Goal: Task Accomplishment & Management: Manage account settings

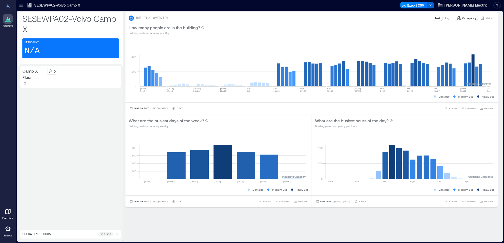
click at [9, 214] on icon at bounding box center [8, 212] width 6 height 6
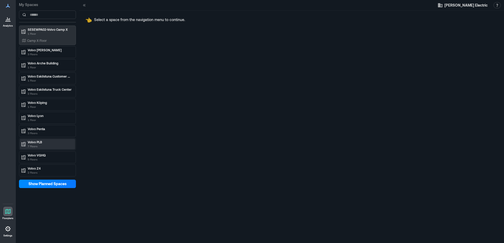
click at [46, 146] on p "7 Floors" at bounding box center [50, 146] width 44 height 4
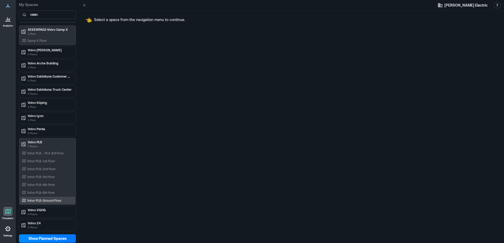
click at [60, 202] on p "Volvo PLB-Ground Floor" at bounding box center [44, 201] width 34 height 4
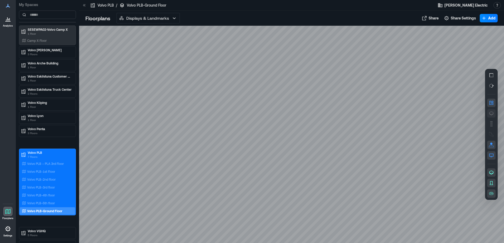
click at [494, 115] on button "button" at bounding box center [491, 113] width 8 height 8
click at [164, 18] on p "Displays & Landmarks" at bounding box center [147, 18] width 43 height 6
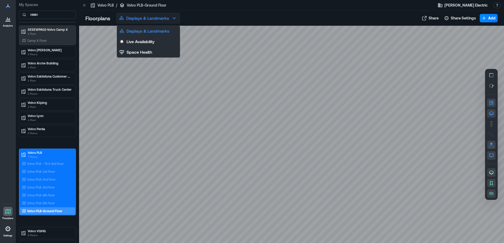
click at [164, 18] on p "Displays & Landmarks" at bounding box center [147, 18] width 43 height 6
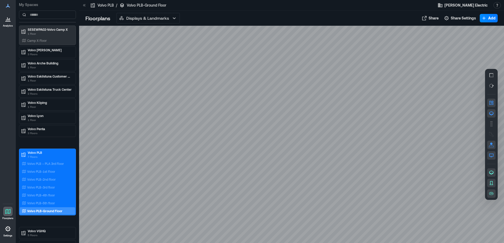
drag, startPoint x: 203, startPoint y: 84, endPoint x: 165, endPoint y: 115, distance: 49.6
drag, startPoint x: 265, startPoint y: 124, endPoint x: 266, endPoint y: 104, distance: 19.5
click at [494, 125] on button "button" at bounding box center [491, 124] width 8 height 8
click at [492, 135] on icon "button" at bounding box center [490, 134] width 5 height 5
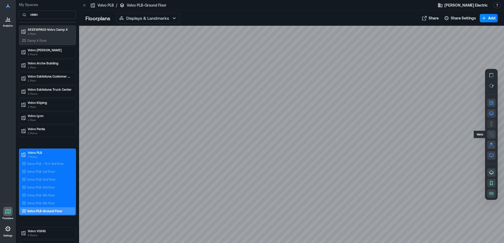
click at [490, 122] on rect "button" at bounding box center [491, 121] width 2 height 1
drag, startPoint x: 203, startPoint y: 141, endPoint x: 225, endPoint y: 139, distance: 21.7
drag, startPoint x: 259, startPoint y: 139, endPoint x: 229, endPoint y: 139, distance: 30.8
click at [10, 29] on div "Analytics Floorplans Settings" at bounding box center [8, 121] width 16 height 243
click at [10, 26] on p "Analytics" at bounding box center [8, 25] width 10 height 3
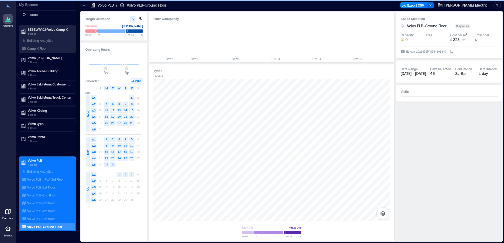
scroll to position [0, 1454]
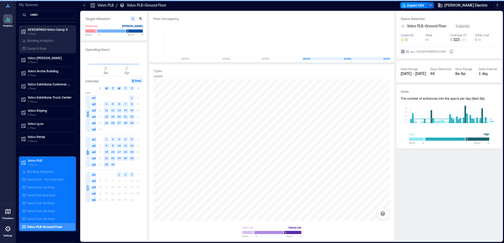
click at [8, 210] on icon at bounding box center [7, 211] width 5 height 5
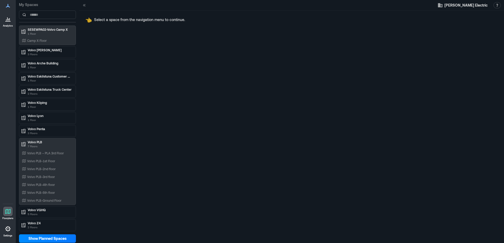
click at [6, 235] on p "Settings" at bounding box center [7, 235] width 9 height 3
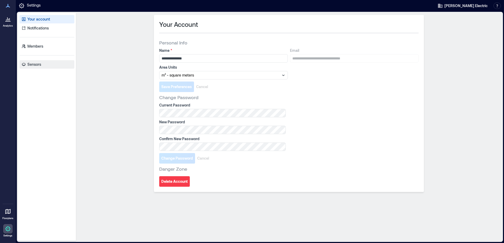
click at [54, 62] on link "Sensors" at bounding box center [46, 64] width 55 height 8
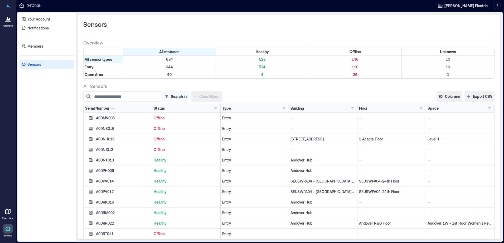
click at [177, 100] on button "Search in" at bounding box center [175, 96] width 27 height 11
click at [251, 87] on div "All Sensors" at bounding box center [288, 86] width 411 height 6
click at [323, 109] on div "Building [GEOGRAPHIC_DATA] [GEOGRAPHIC_DATA] 15 Atalante 45 Bayer Alpierre [GEO…" at bounding box center [322, 108] width 65 height 5
click at [351, 107] on button "button" at bounding box center [352, 108] width 6 height 5
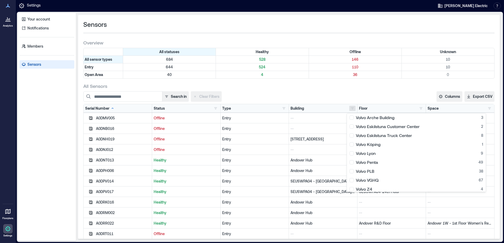
scroll to position [420, 0]
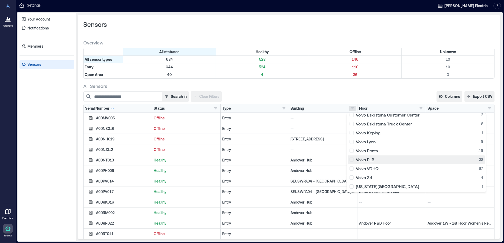
click at [353, 160] on div "Volvo PLB 38" at bounding box center [416, 159] width 134 height 5
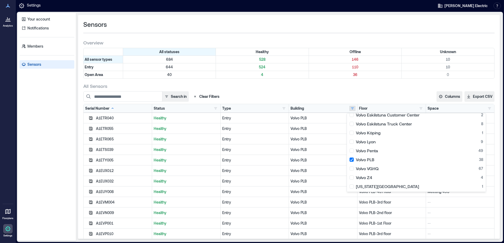
click at [321, 90] on div "All Sensors Search in Clear Filters Columns Serial Number Status Type Building …" at bounding box center [288, 164] width 411 height 162
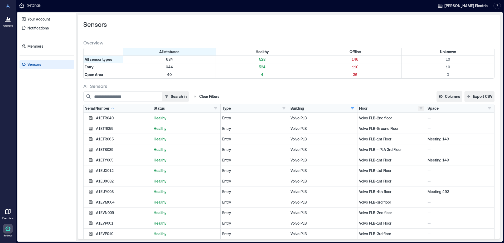
click at [417, 109] on button "button" at bounding box center [420, 108] width 6 height 5
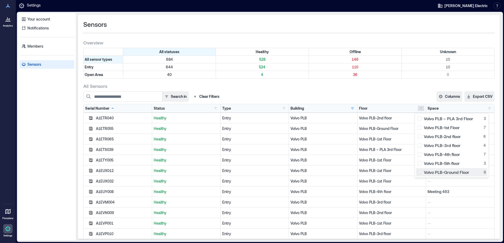
click at [424, 172] on div "Volvo PLB-Ground Floor 8" at bounding box center [451, 172] width 68 height 5
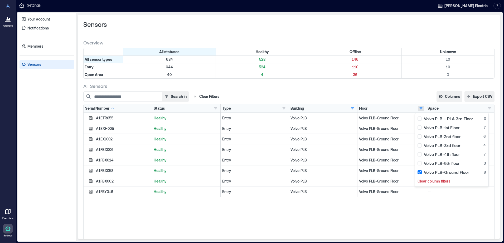
click at [363, 90] on div "All Sensors Search in Clear Filters Columns Serial Number Status Type Building …" at bounding box center [288, 164] width 411 height 162
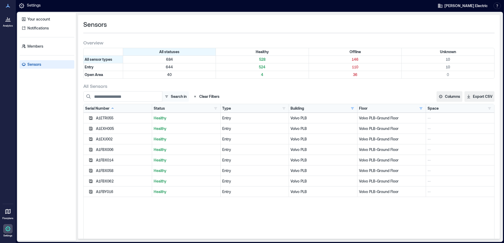
click at [177, 97] on button "Search in" at bounding box center [175, 96] width 27 height 11
click at [471, 97] on button "Export CSV" at bounding box center [479, 96] width 30 height 11
